Goal: Book appointment/travel/reservation

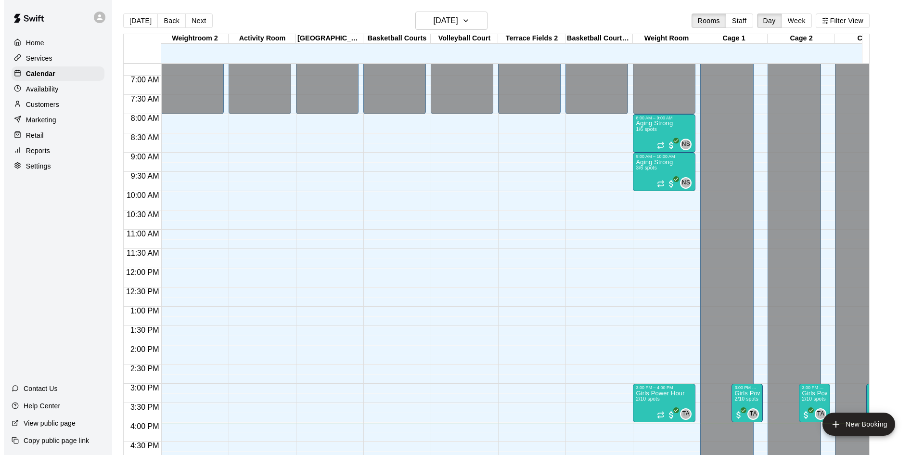
scroll to position [433, 0]
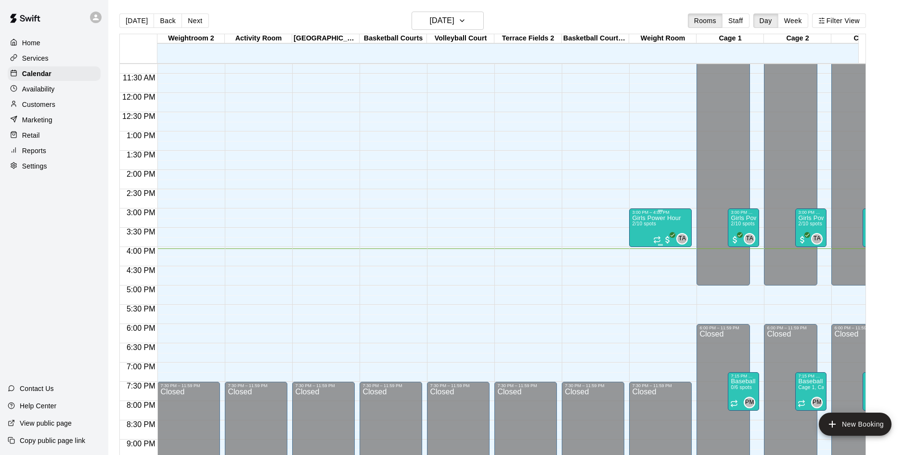
click at [654, 222] on div "Girls Power Hour 2/10 spots" at bounding box center [656, 442] width 49 height 455
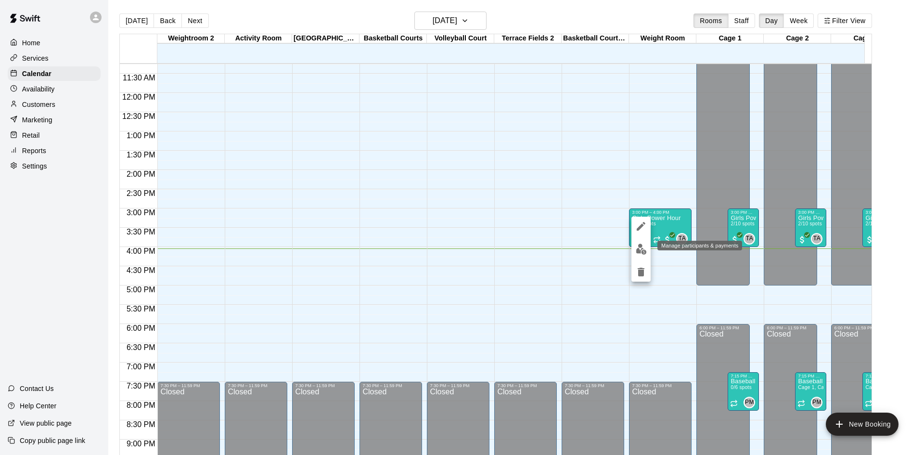
click at [640, 248] on img "edit" at bounding box center [641, 249] width 11 height 11
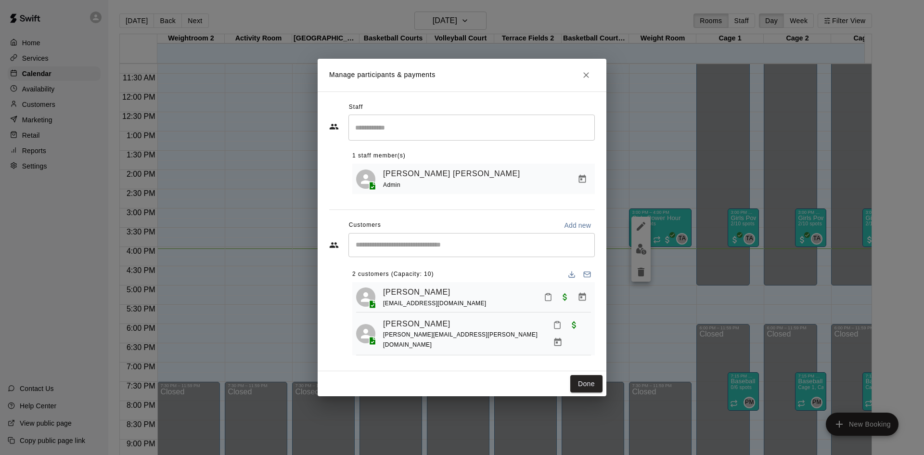
click at [384, 255] on div "​" at bounding box center [471, 245] width 246 height 24
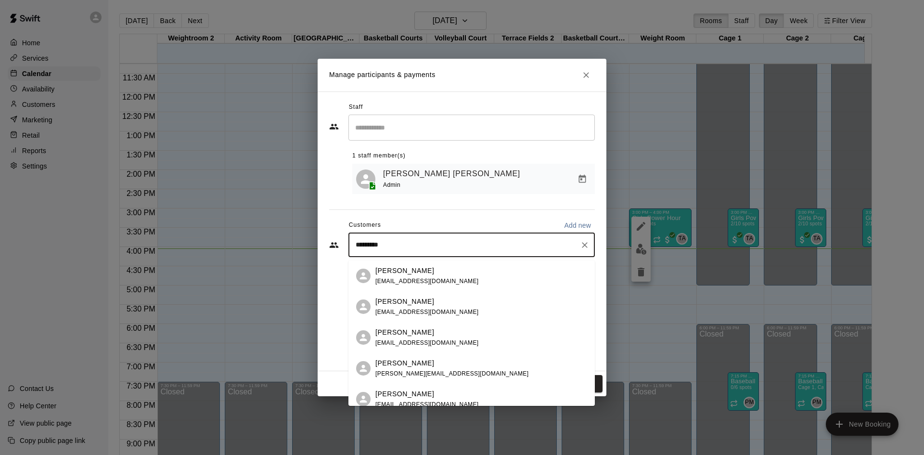
type input "*********"
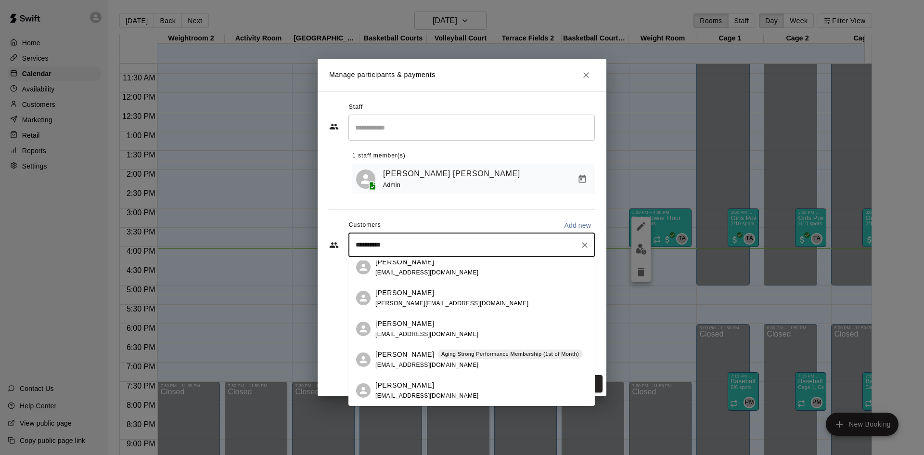
click at [391, 303] on span "[PERSON_NAME][EMAIL_ADDRESS][DOMAIN_NAME]" at bounding box center [451, 303] width 153 height 7
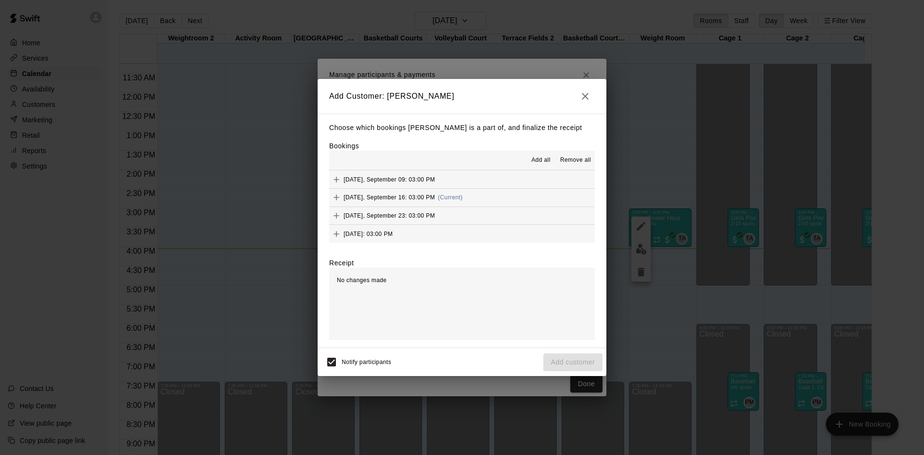
click at [440, 198] on div "[DATE], September 16: 03:00 PM (Current)" at bounding box center [395, 197] width 133 height 14
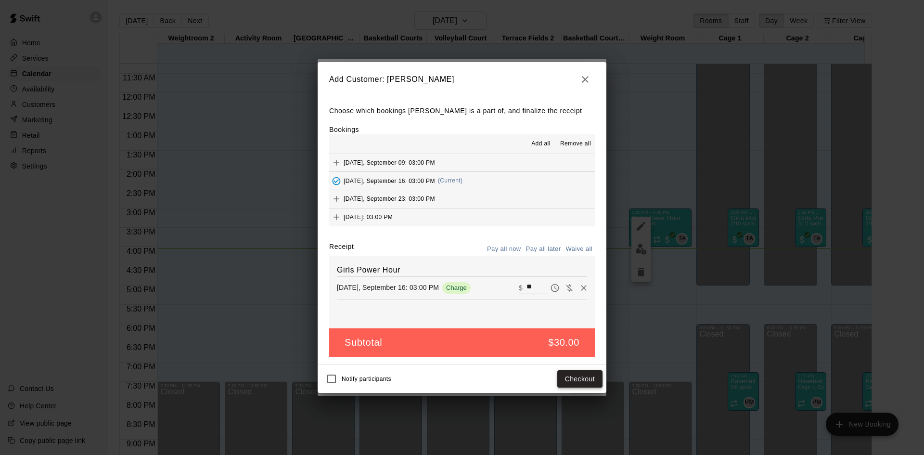
click at [578, 379] on button "Checkout" at bounding box center [579, 379] width 45 height 18
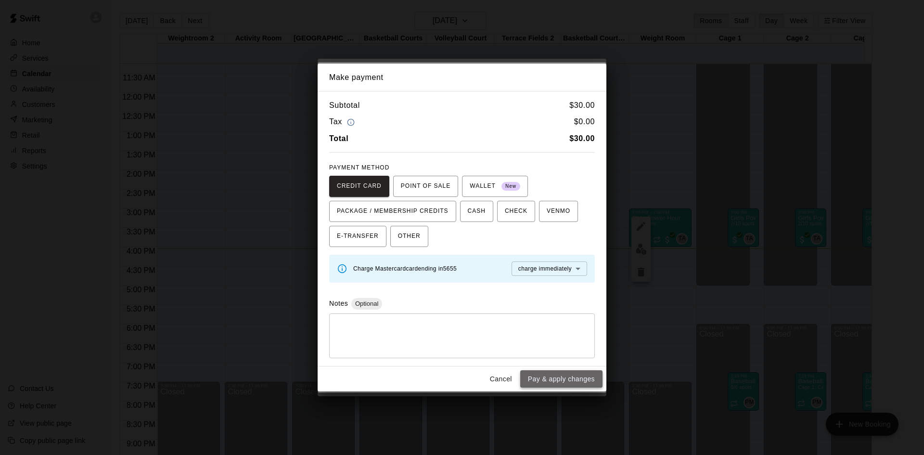
click at [550, 383] on button "Pay & apply changes" at bounding box center [561, 379] width 82 height 18
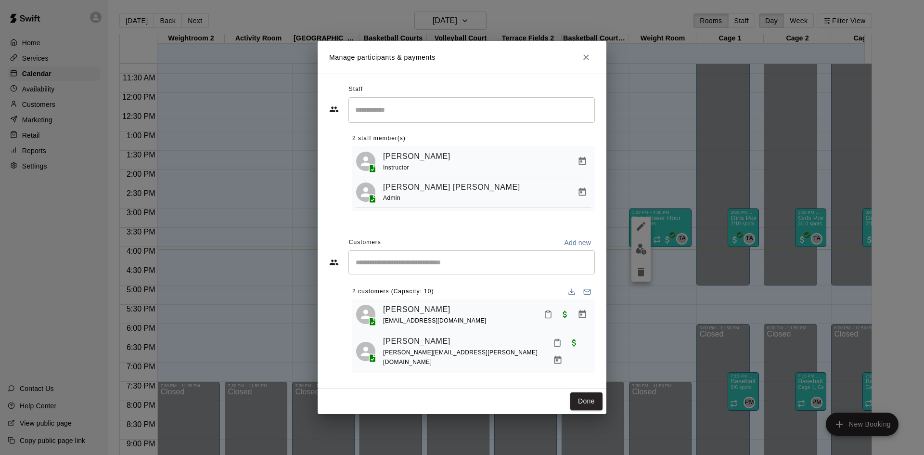
click at [521, 169] on div "[PERSON_NAME] Instructor" at bounding box center [487, 161] width 208 height 23
click at [363, 271] on div "​" at bounding box center [471, 262] width 246 height 24
type input "******"
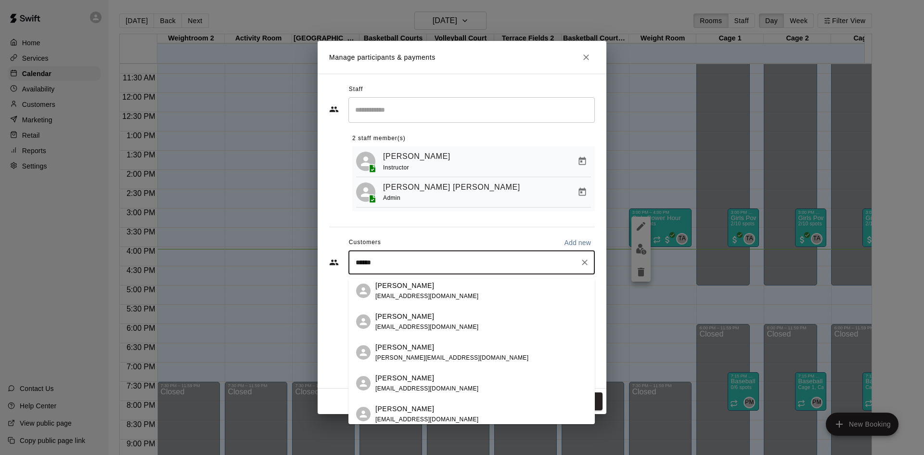
scroll to position [70, 0]
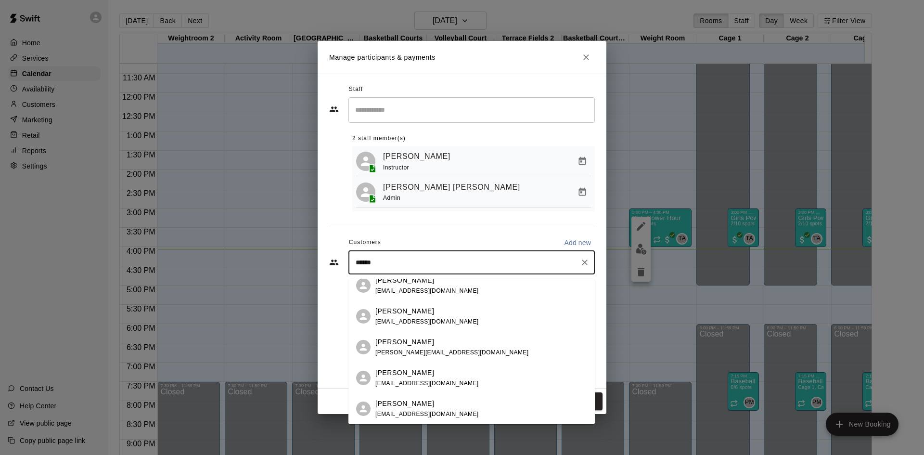
click at [396, 378] on div "[PERSON_NAME] [EMAIL_ADDRESS][DOMAIN_NAME]" at bounding box center [426, 378] width 103 height 21
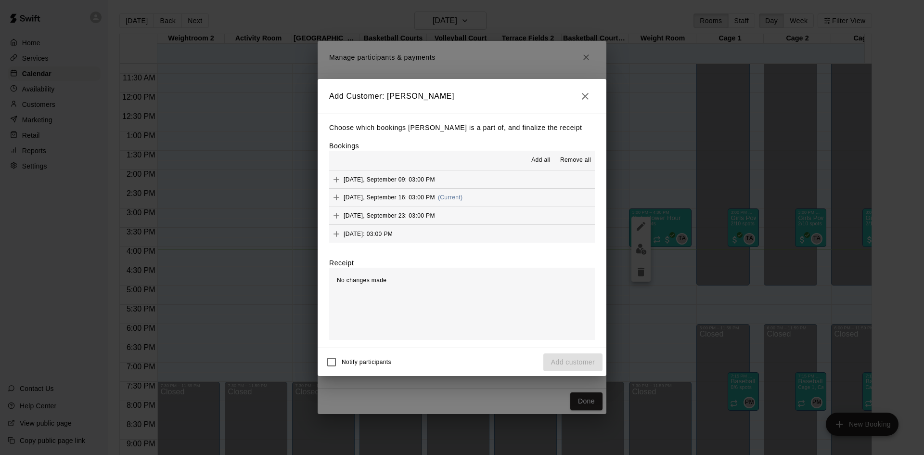
click at [432, 194] on span "[DATE], September 16: 03:00 PM" at bounding box center [389, 197] width 91 height 7
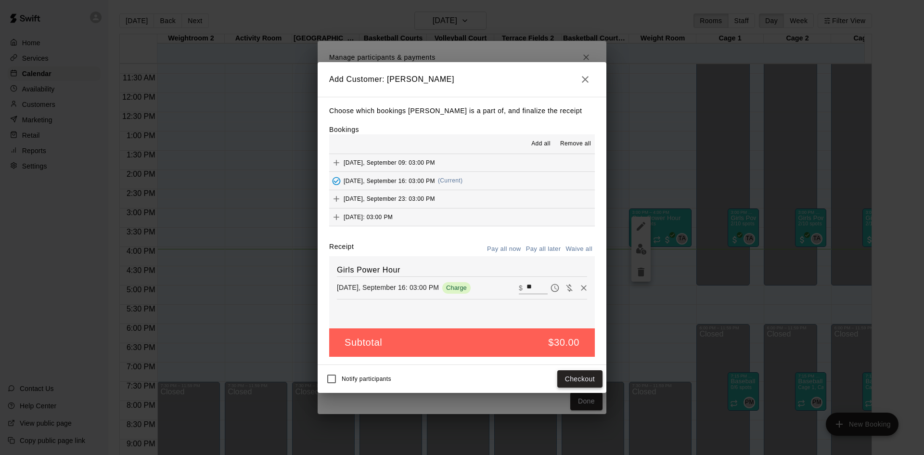
click at [581, 375] on button "Checkout" at bounding box center [579, 379] width 45 height 18
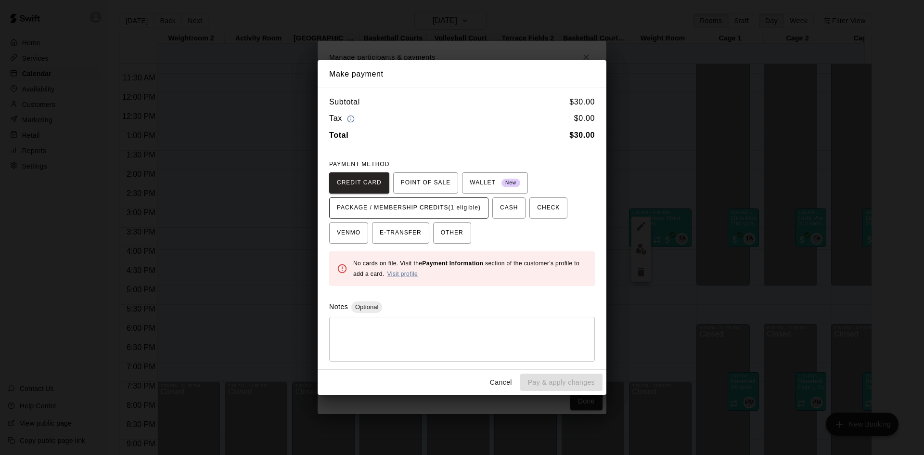
click at [441, 204] on span "PACKAGE / MEMBERSHIP CREDITS (1 eligible)" at bounding box center [409, 207] width 144 height 15
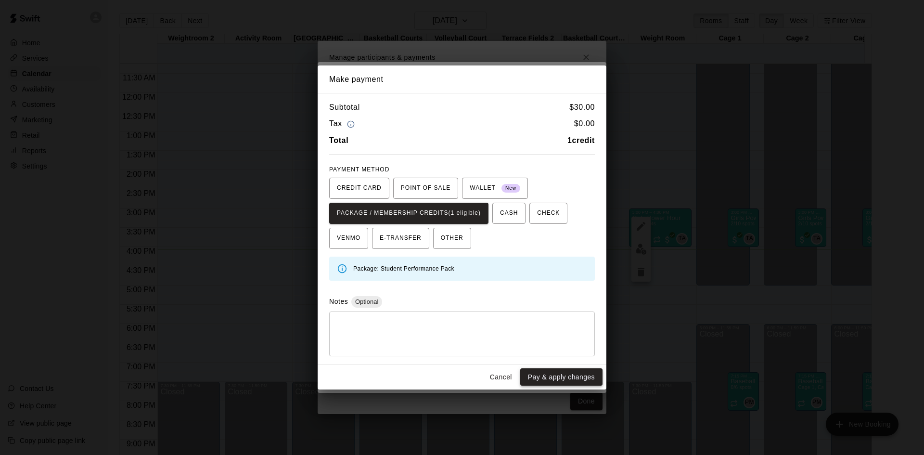
click at [539, 377] on button "Pay & apply changes" at bounding box center [561, 377] width 82 height 18
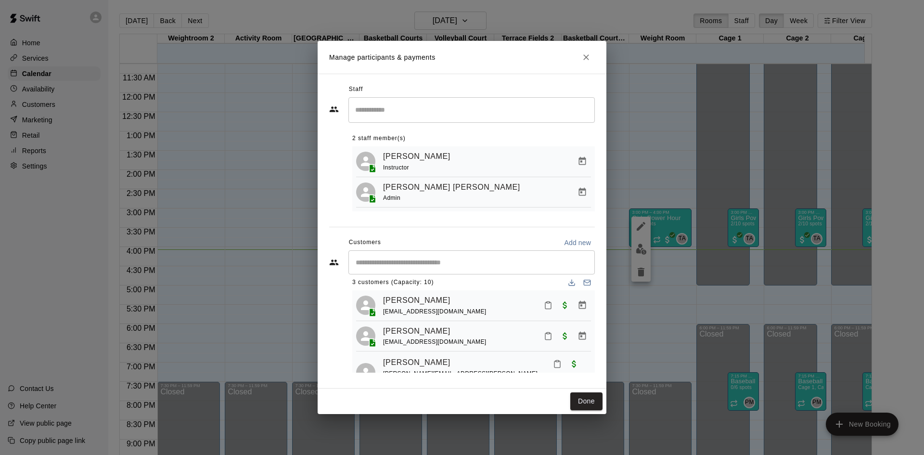
scroll to position [0, 0]
